Goal: Task Accomplishment & Management: Complete application form

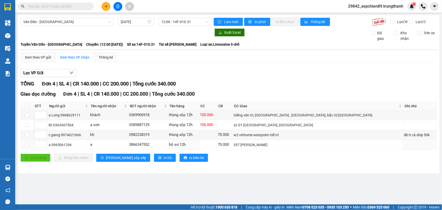
click at [312, 144] on div "357 [PERSON_NAME]" at bounding box center [318, 145] width 169 height 6
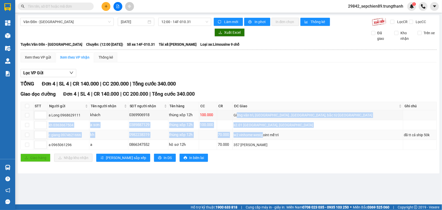
drag, startPoint x: 303, startPoint y: 128, endPoint x: 315, endPoint y: 135, distance: 14.0
click at [315, 135] on tbody "a Long 0968629111 khách 0369906918 thùng xốp 12h 100.000 Giếng văn trì, [GEOGR…" at bounding box center [229, 130] width 416 height 40
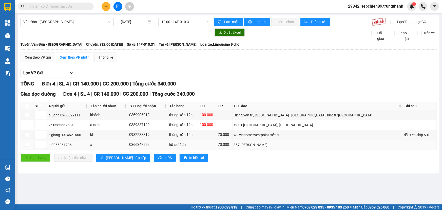
click at [313, 142] on td "357 [PERSON_NAME]" at bounding box center [318, 145] width 171 height 10
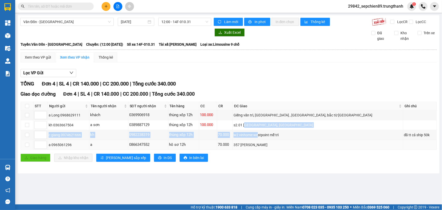
click at [316, 146] on tbody "a Long 0968629111 khách 0369906918 thùng xốp 12h 100.000 Giếng văn trì, [GEOGR…" at bounding box center [229, 130] width 416 height 40
click at [314, 147] on td "357 [PERSON_NAME]" at bounding box center [318, 145] width 171 height 10
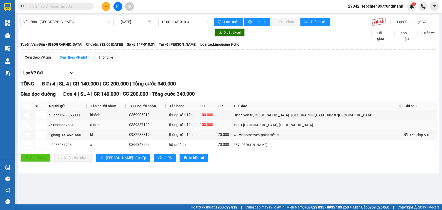
click at [293, 121] on td "s2.01 [GEOGRAPHIC_DATA], [GEOGRAPHIC_DATA]" at bounding box center [318, 125] width 171 height 10
drag, startPoint x: 295, startPoint y: 125, endPoint x: 311, endPoint y: 127, distance: 15.9
click at [309, 127] on tr "kh 0363667504 a sơn 0389887129 thùng xốp 12h 100.000 s2.01 [GEOGRAPHIC_DATA], […" at bounding box center [229, 125] width 416 height 10
click at [312, 127] on div "s2.01 [GEOGRAPHIC_DATA], [GEOGRAPHIC_DATA]" at bounding box center [318, 125] width 169 height 6
drag, startPoint x: 323, startPoint y: 126, endPoint x: 287, endPoint y: 125, distance: 36.5
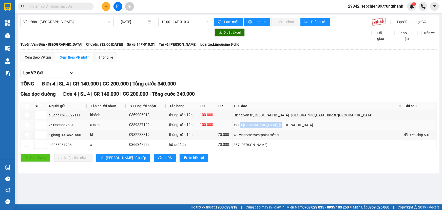
click at [287, 125] on div "s2.01 [GEOGRAPHIC_DATA], [GEOGRAPHIC_DATA]" at bounding box center [318, 125] width 169 height 6
drag, startPoint x: 286, startPoint y: 125, endPoint x: 330, endPoint y: 125, distance: 44.1
click at [329, 125] on div "s2.01 [GEOGRAPHIC_DATA], [GEOGRAPHIC_DATA]" at bounding box center [318, 125] width 169 height 6
click at [331, 125] on div "s2.01 [GEOGRAPHIC_DATA], [GEOGRAPHIC_DATA]" at bounding box center [318, 125] width 169 height 6
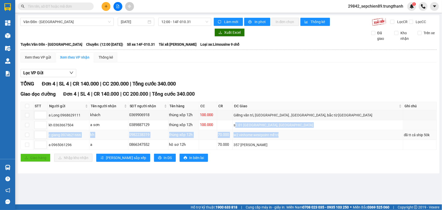
drag, startPoint x: 282, startPoint y: 121, endPoint x: 346, endPoint y: 134, distance: 65.4
click at [346, 132] on tbody "a Long 0968629111 khách 0369906918 thùng xốp 12h 100.000 Giếng văn trì, [GEOGR…" at bounding box center [229, 130] width 416 height 40
click at [346, 134] on div "w2 vinhome westpoint mễ trì" at bounding box center [318, 135] width 169 height 6
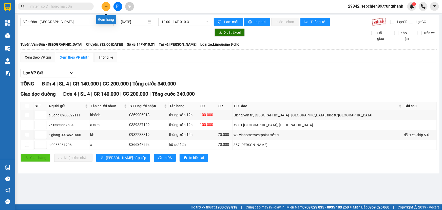
click at [109, 6] on button at bounding box center [106, 6] width 9 height 9
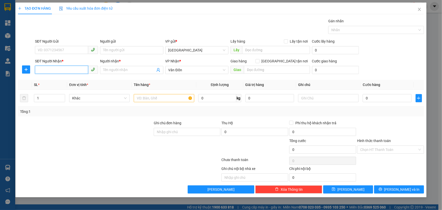
click at [59, 67] on input "SĐT Người Nhận *" at bounding box center [61, 70] width 53 height 8
click at [69, 81] on div "0978340406 - nguyễn hiền" at bounding box center [66, 80] width 57 height 6
type input "0978340406"
type input "nguyễn hiền"
type input "rạp công nhân cẩm phả"
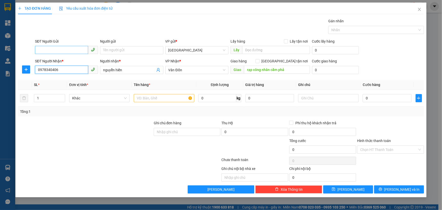
type input "0978340406"
click at [61, 50] on input "SĐT Người Gửi" at bounding box center [61, 50] width 53 height 8
click at [65, 60] on div "0816346179 - anh khách" at bounding box center [66, 61] width 57 height 6
type input "0816346179"
type input "anh khách"
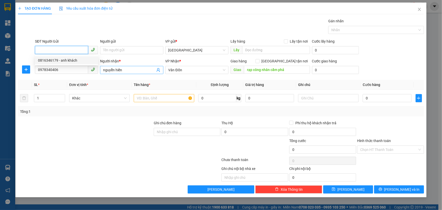
type input "vphn"
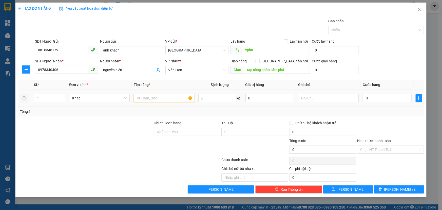
click at [172, 99] on input "text" at bounding box center [164, 98] width 61 height 8
type input "sữa"
click at [375, 100] on input "0" at bounding box center [387, 98] width 49 height 8
type input "5"
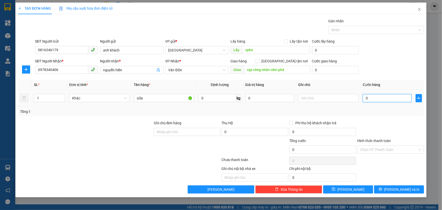
type input "5"
type input "50"
type input "500"
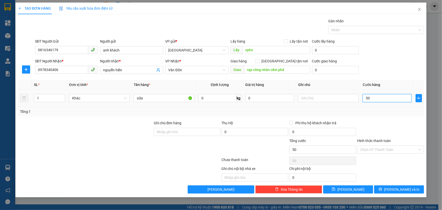
type input "500"
type input "5.000"
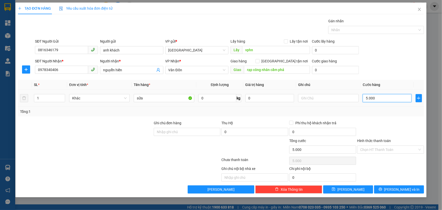
type input "50.000"
click at [403, 188] on span "[PERSON_NAME] và In" at bounding box center [401, 190] width 35 height 6
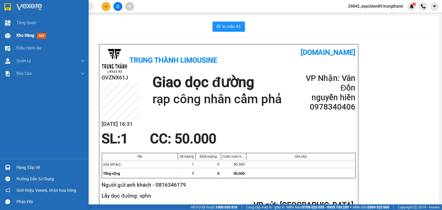
click at [29, 35] on span "Kho hàng" at bounding box center [25, 35] width 18 height 5
